Goal: Find specific page/section: Find specific page/section

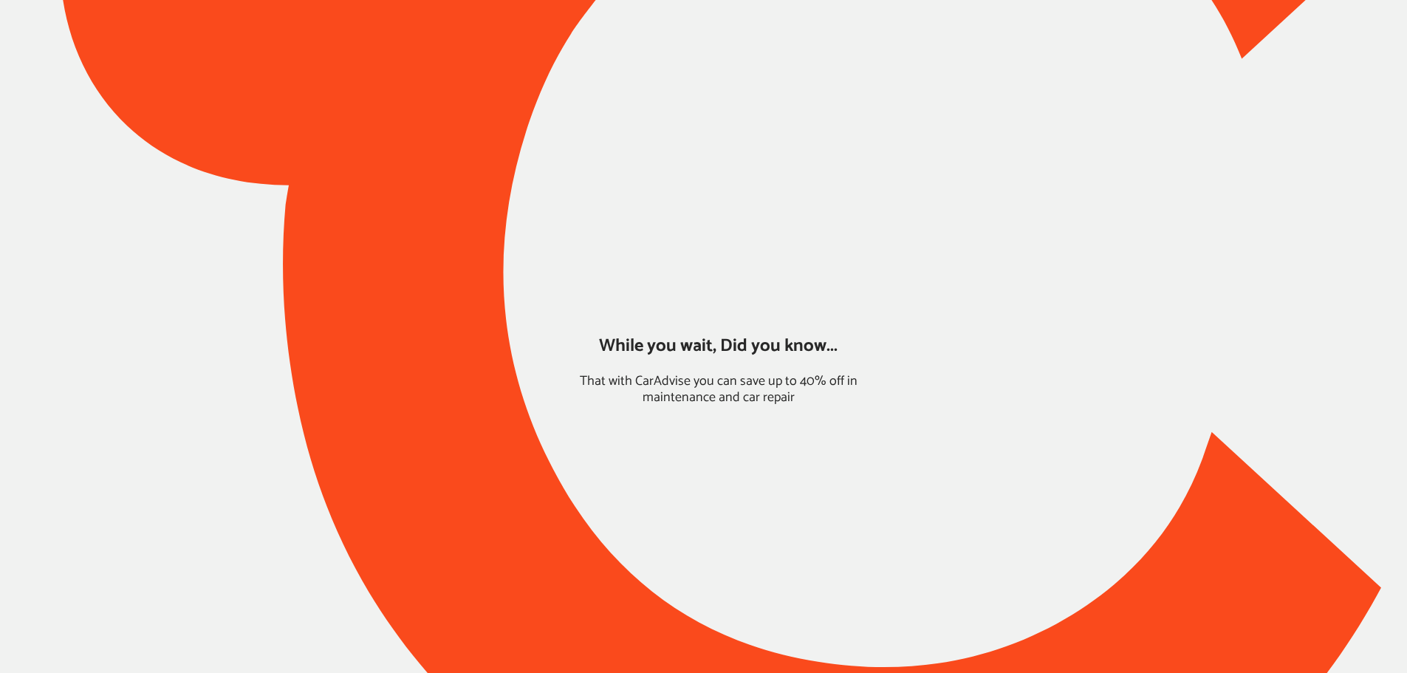
type input "*****"
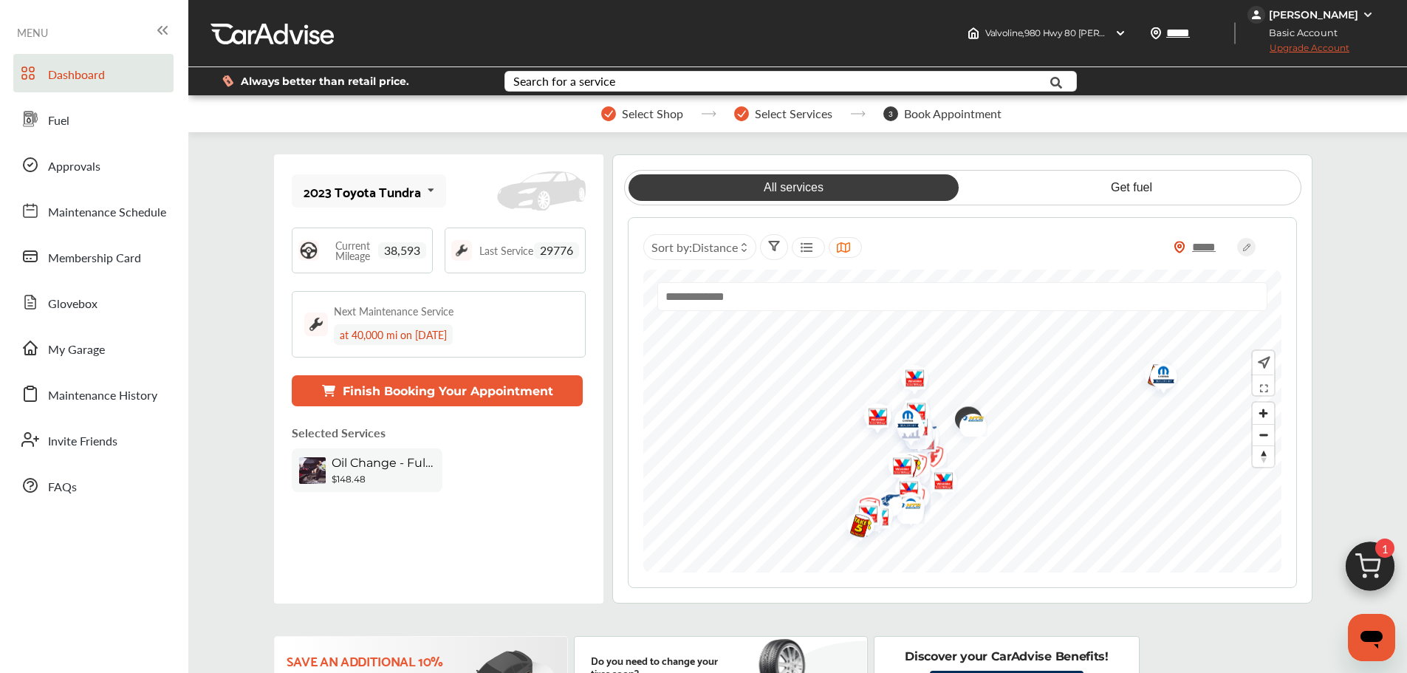
click at [146, 122] on link "Fuel" at bounding box center [93, 119] width 160 height 38
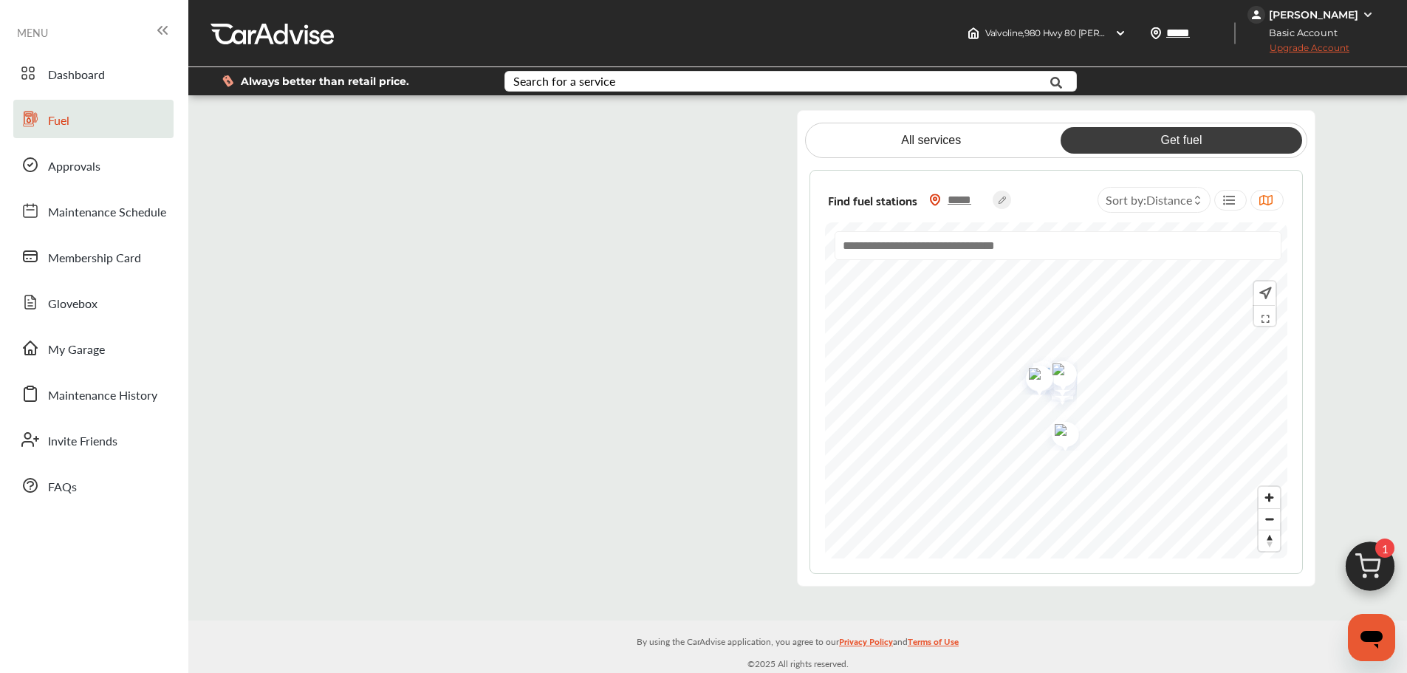
click at [691, 130] on flutter-view at bounding box center [527, 348] width 494 height 476
click at [746, 267] on flutter-view at bounding box center [527, 348] width 494 height 476
